Goal: Navigation & Orientation: Find specific page/section

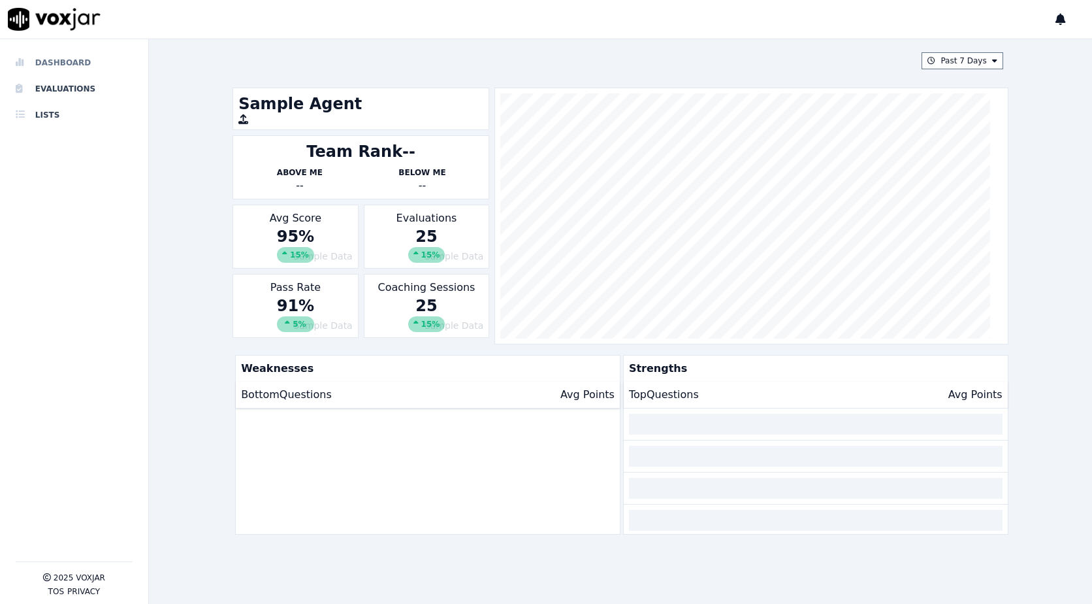
click at [74, 59] on li "Dashboard" at bounding box center [74, 63] width 117 height 26
click at [66, 93] on li "Evaluations" at bounding box center [74, 89] width 117 height 26
click at [46, 110] on li "Lists" at bounding box center [74, 115] width 117 height 26
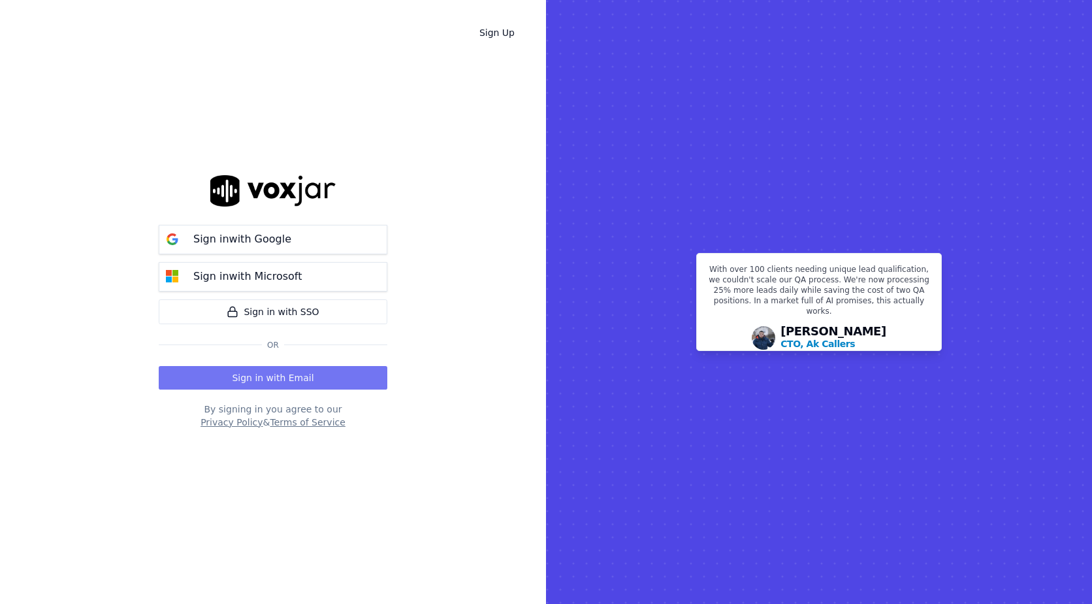
click at [303, 378] on button "Sign in with Email" at bounding box center [273, 378] width 229 height 24
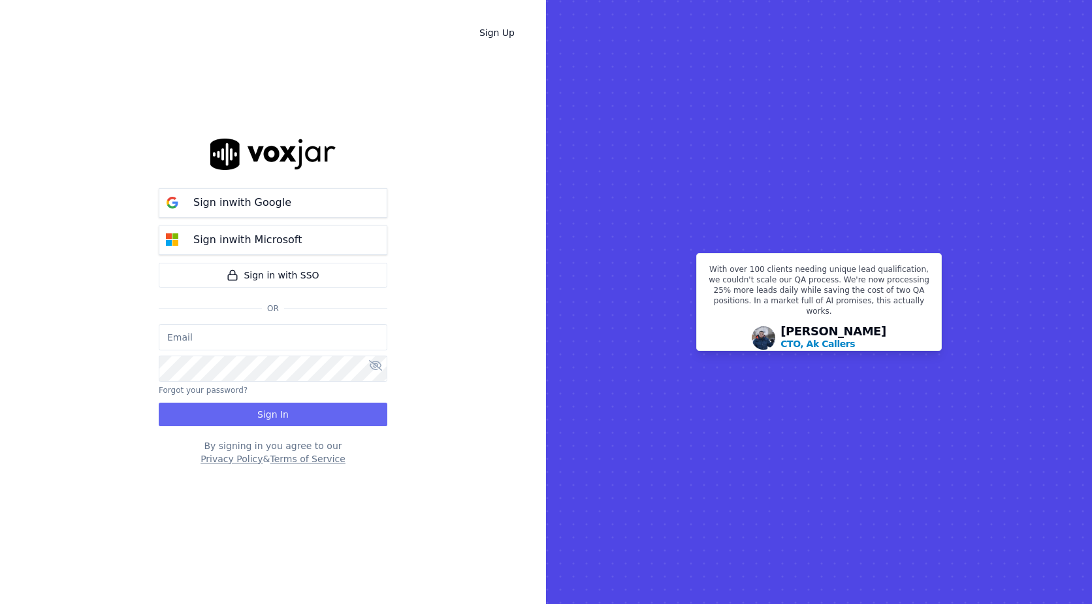
type input "[EMAIL_ADDRESS][DOMAIN_NAME]"
click at [305, 415] on button "Sign In" at bounding box center [273, 414] width 229 height 24
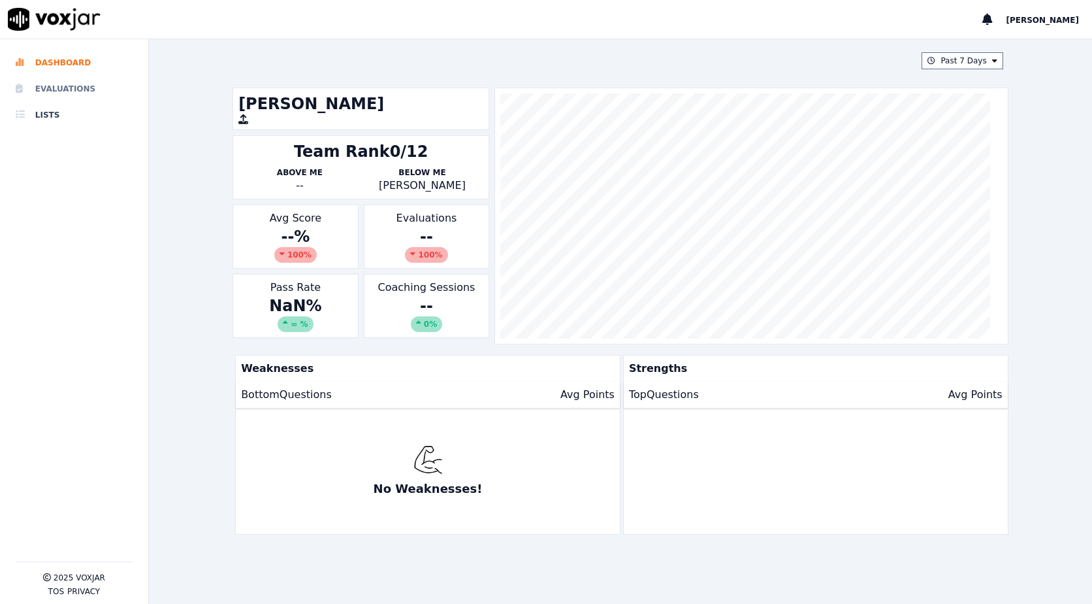
click at [75, 94] on li "Evaluations" at bounding box center [74, 89] width 117 height 26
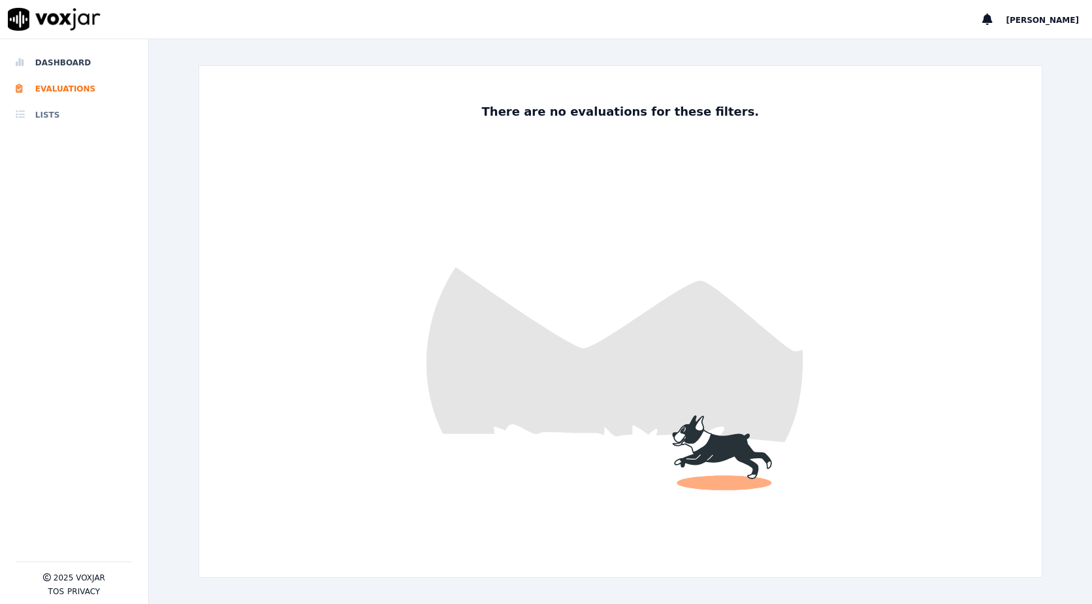
click at [62, 114] on li "Lists" at bounding box center [74, 115] width 117 height 26
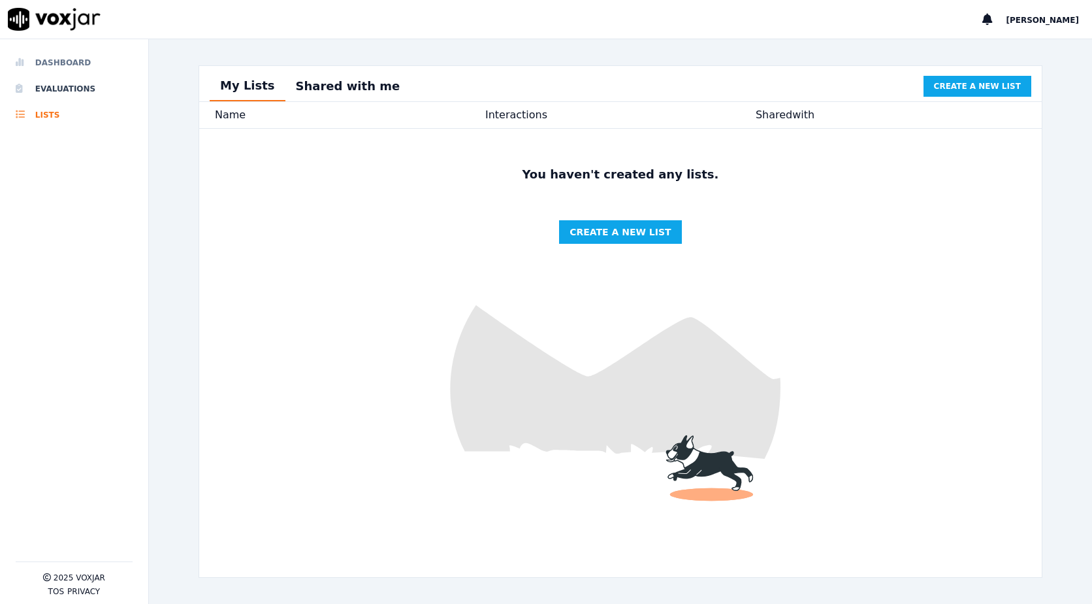
click at [56, 69] on li "Dashboard" at bounding box center [74, 63] width 117 height 26
